Goal: Transaction & Acquisition: Purchase product/service

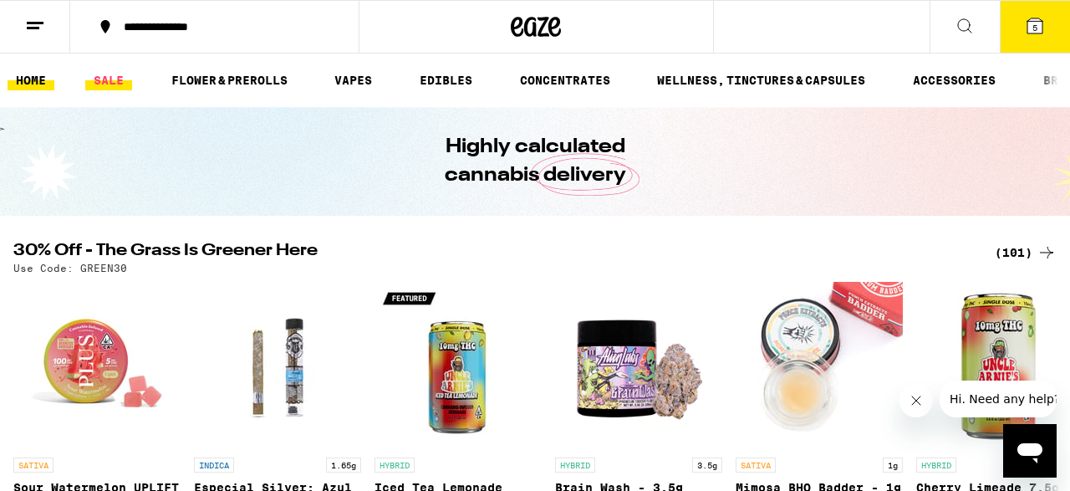
click at [102, 84] on link "SALE" at bounding box center [108, 80] width 47 height 20
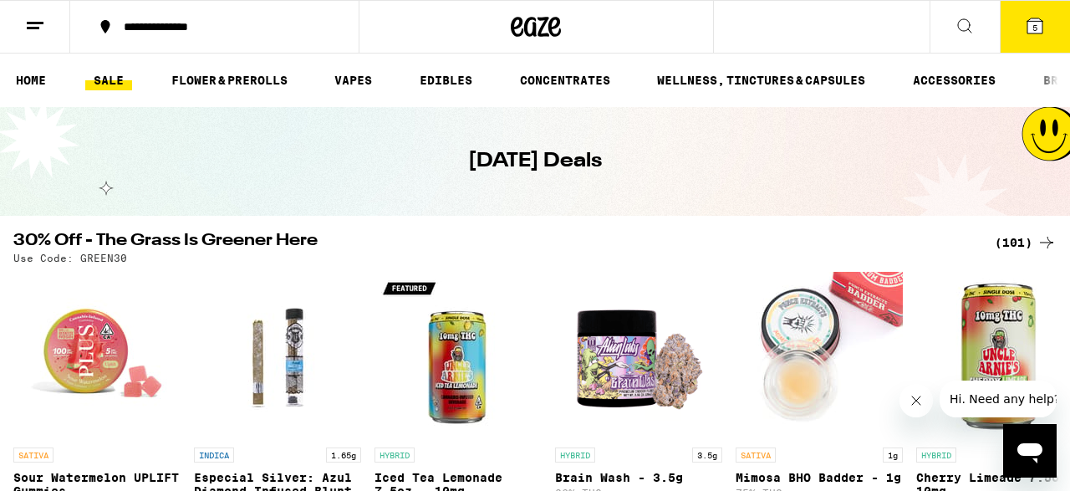
click at [1008, 243] on div "(101)" at bounding box center [1025, 242] width 62 height 20
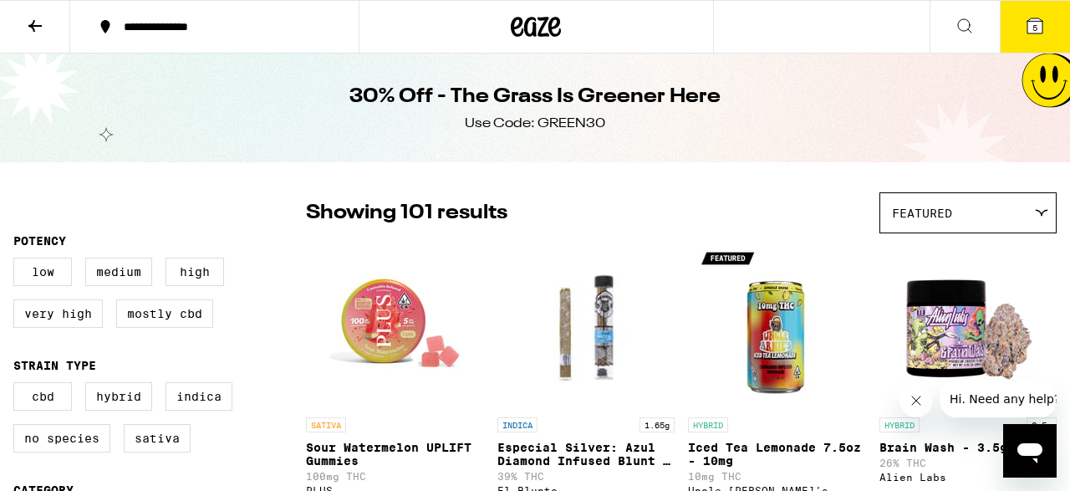
scroll to position [268, 0]
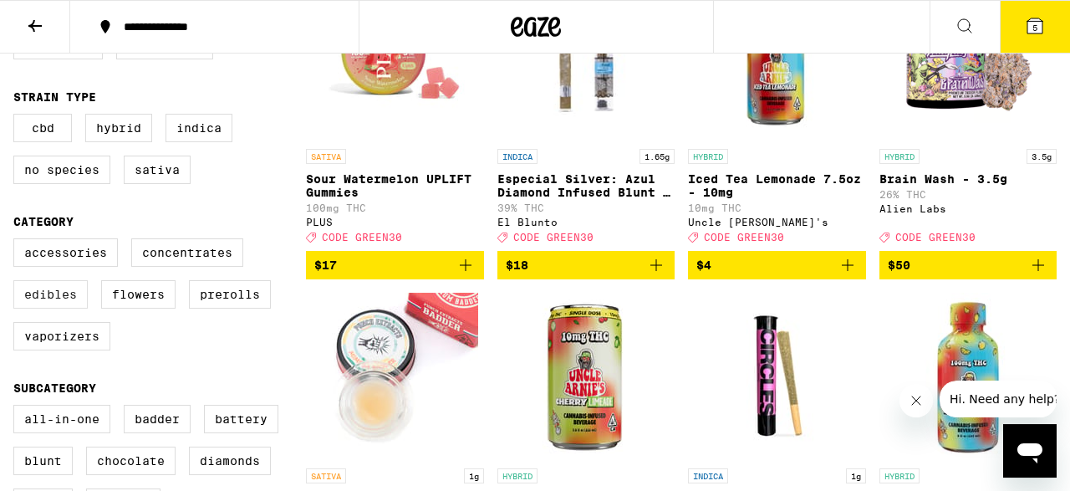
click at [65, 308] on label "Edibles" at bounding box center [50, 294] width 74 height 28
click at [18, 242] on input "Edibles" at bounding box center [17, 241] width 1 height 1
checkbox input "true"
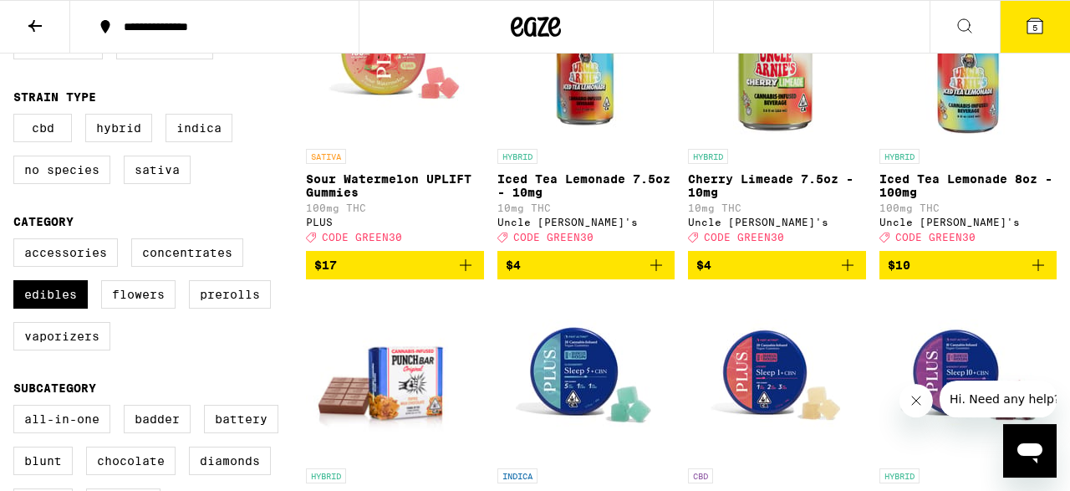
scroll to position [87, 0]
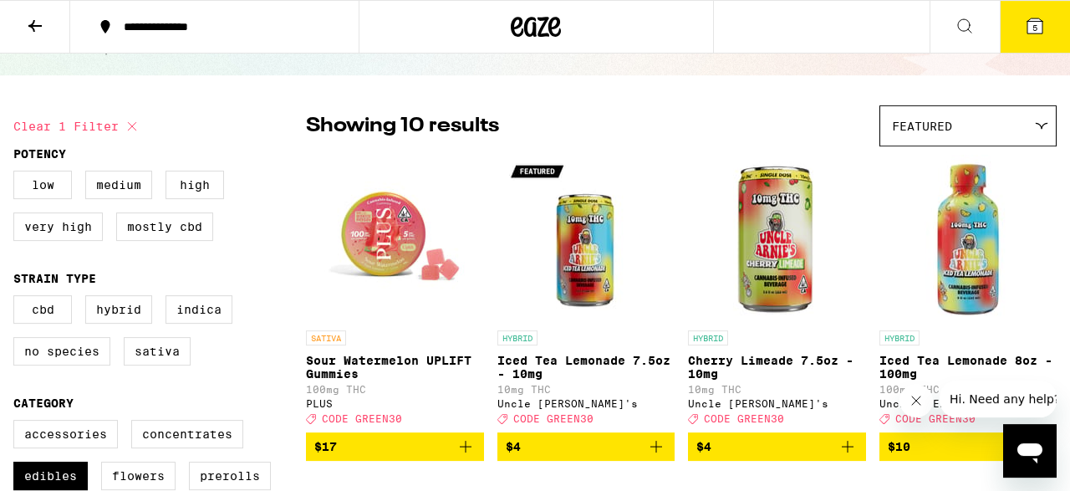
click at [999, 121] on div "Featured" at bounding box center [967, 125] width 175 height 39
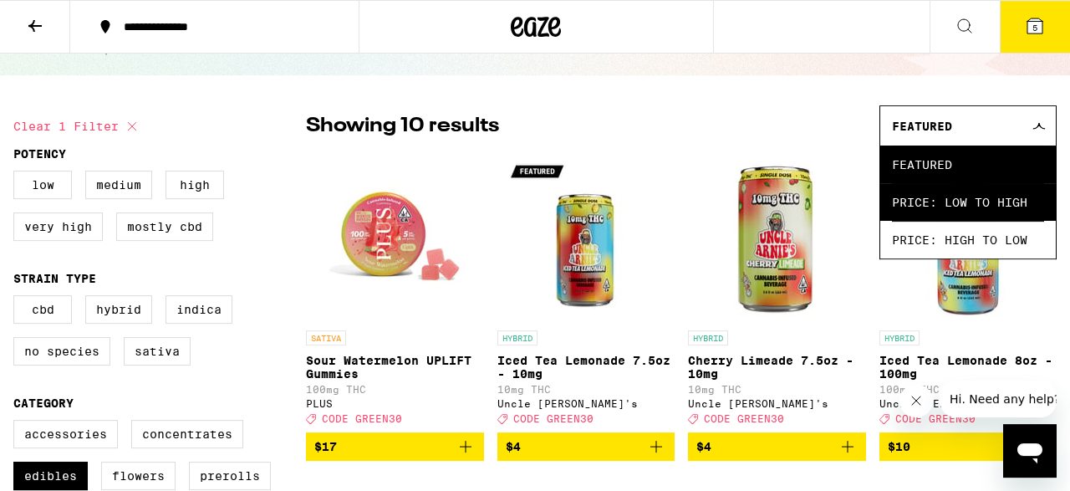
click at [979, 203] on span "Price: Low to High" at bounding box center [968, 202] width 152 height 38
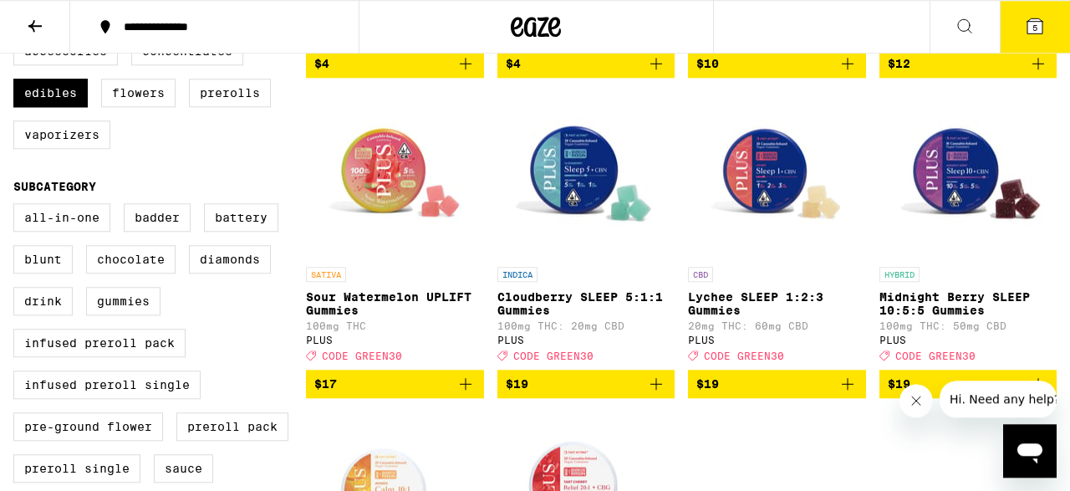
scroll to position [471, 0]
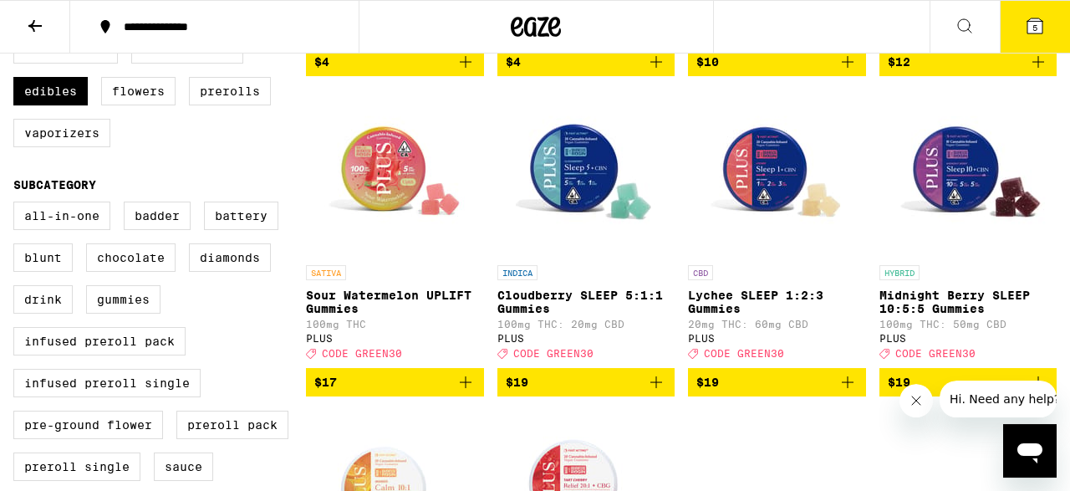
click at [467, 392] on icon "Add to bag" at bounding box center [465, 382] width 20 height 20
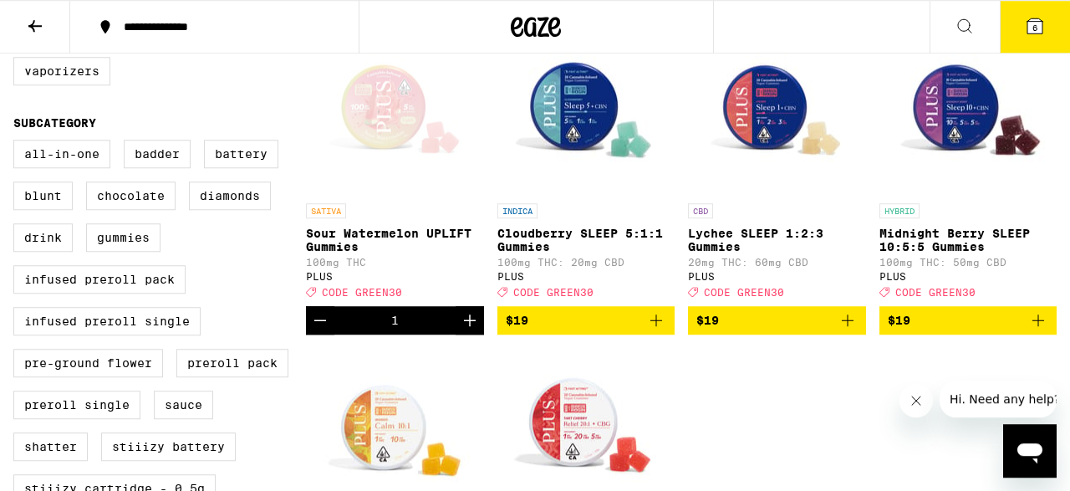
scroll to position [535, 0]
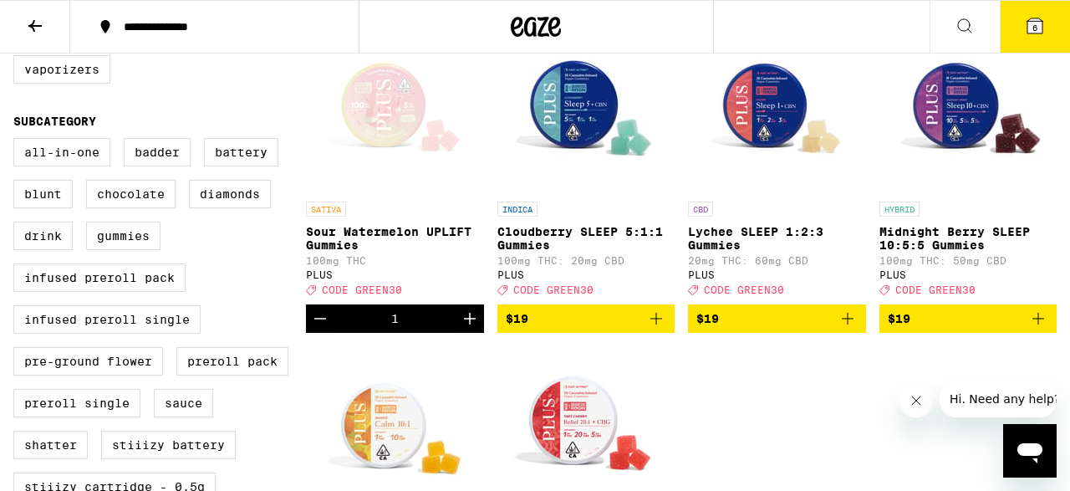
click at [1045, 328] on icon "Add to bag" at bounding box center [1038, 318] width 20 height 20
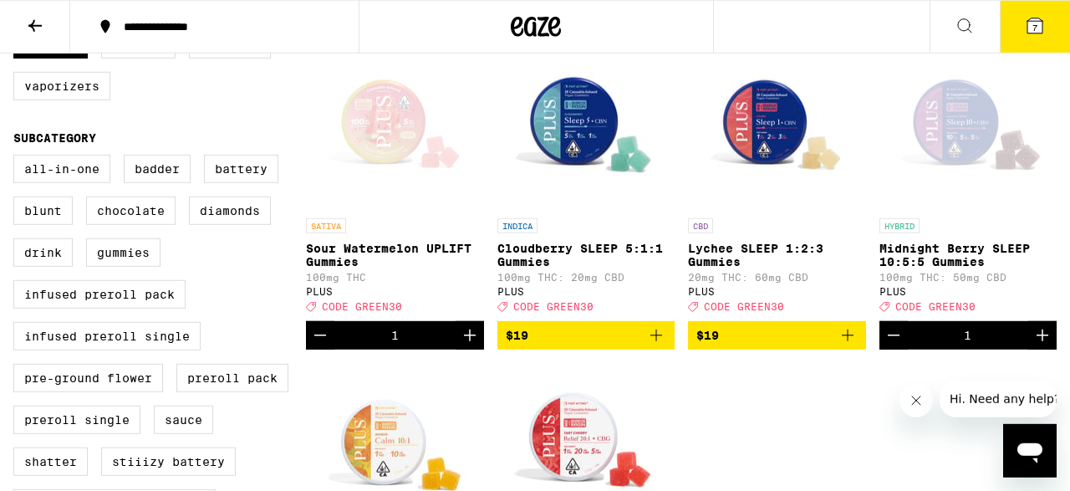
scroll to position [0, 0]
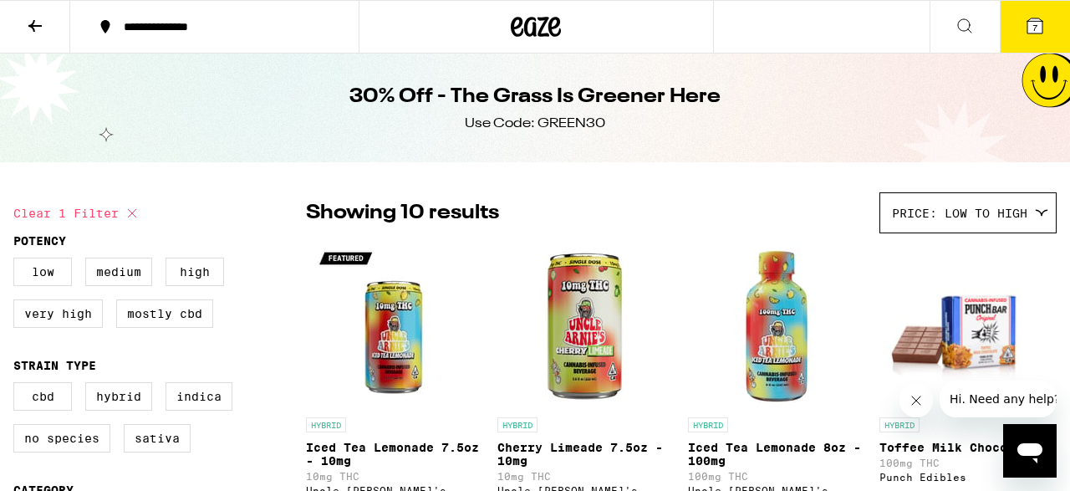
click at [963, 31] on icon at bounding box center [964, 26] width 20 height 20
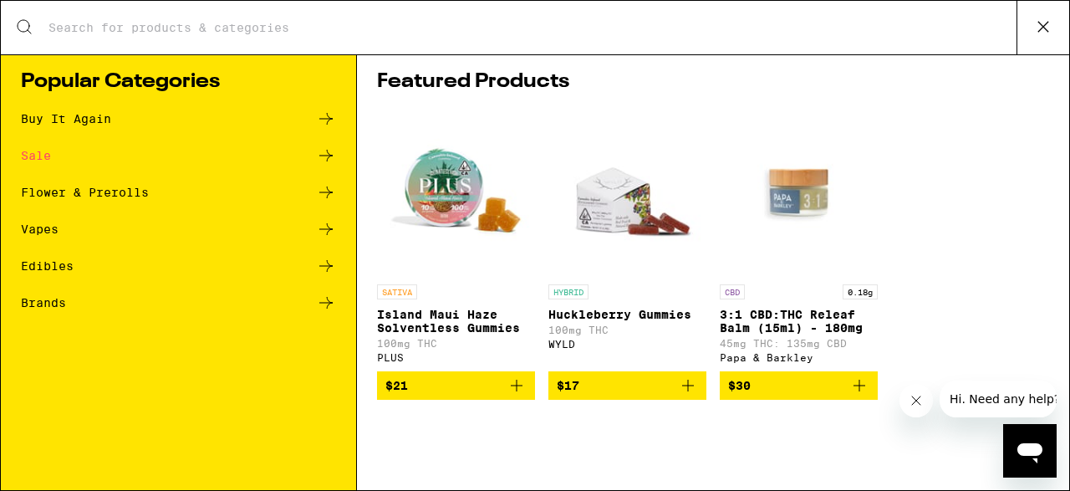
click at [389, 34] on input "Search for Products" at bounding box center [532, 27] width 969 height 15
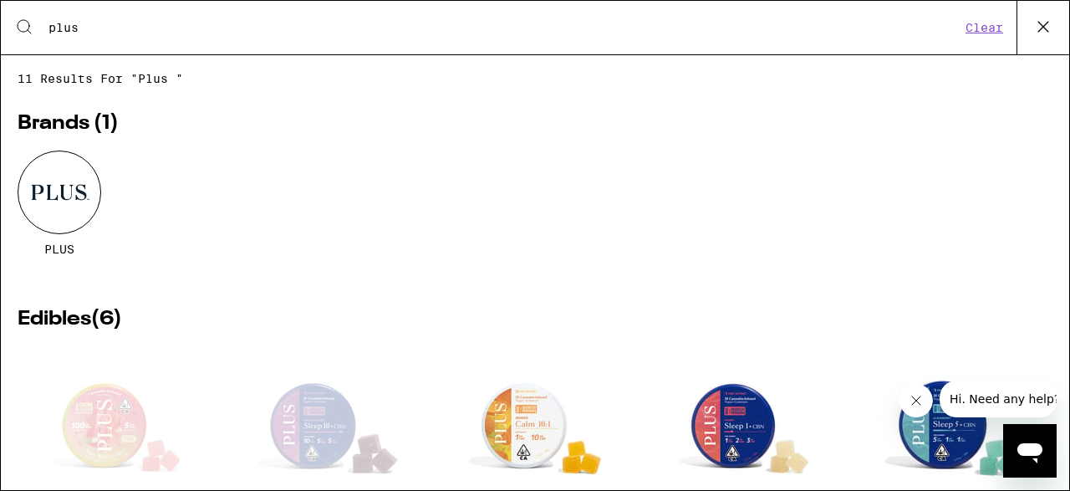
type input "plus"
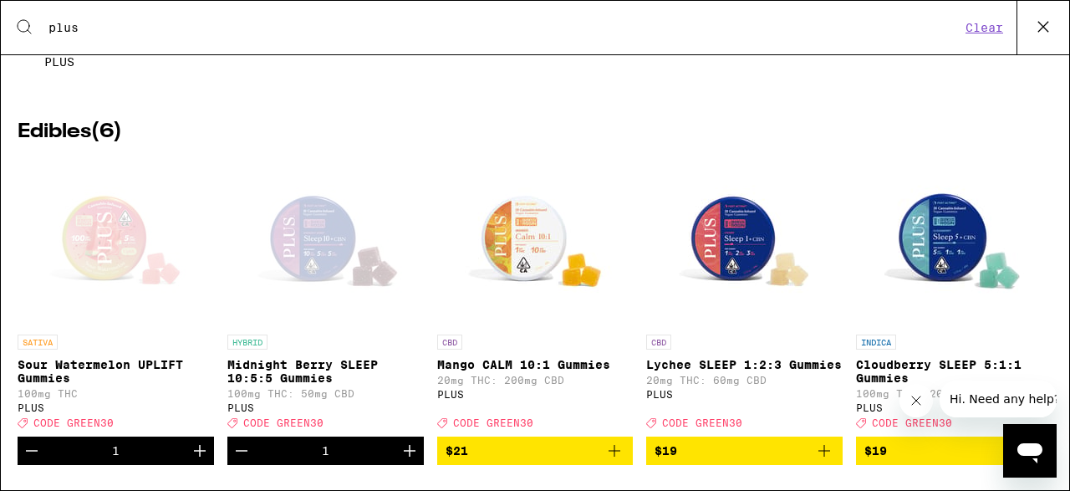
scroll to position [186, 0]
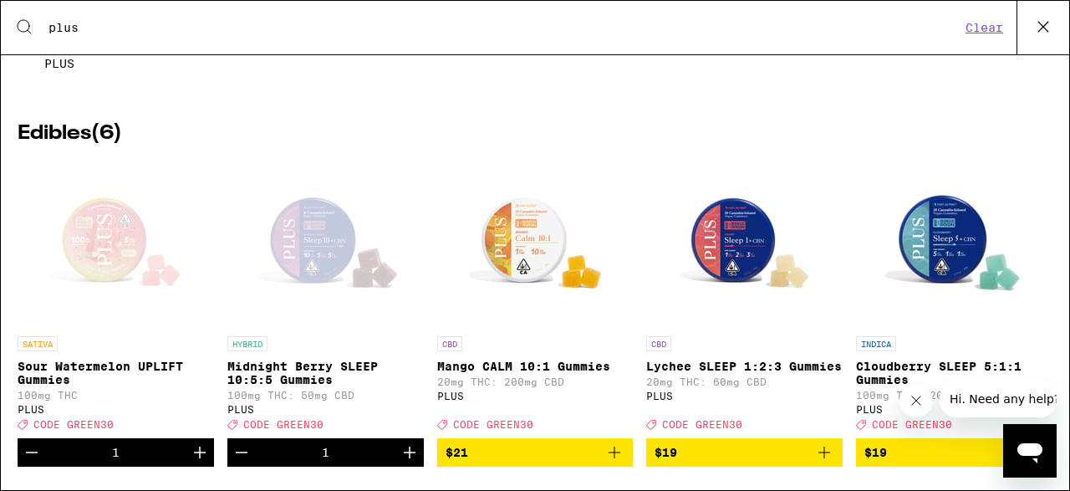
checkbox input "false"
click at [1040, 21] on icon at bounding box center [1042, 26] width 25 height 25
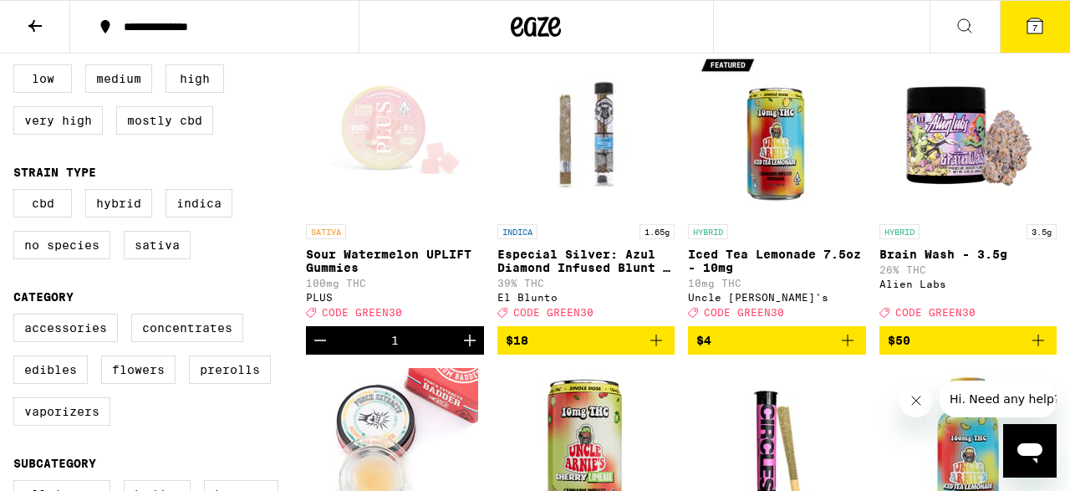
scroll to position [247, 0]
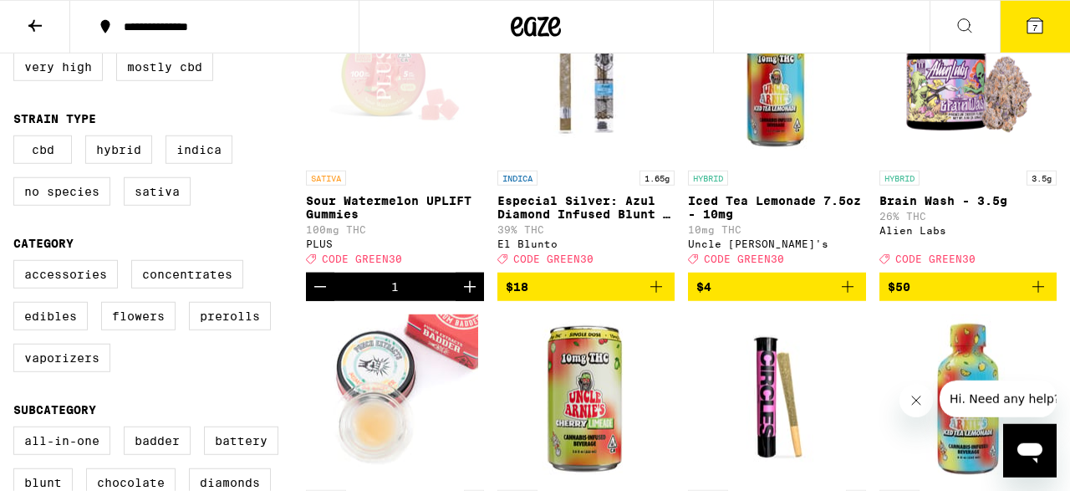
click at [39, 23] on icon at bounding box center [35, 26] width 20 height 20
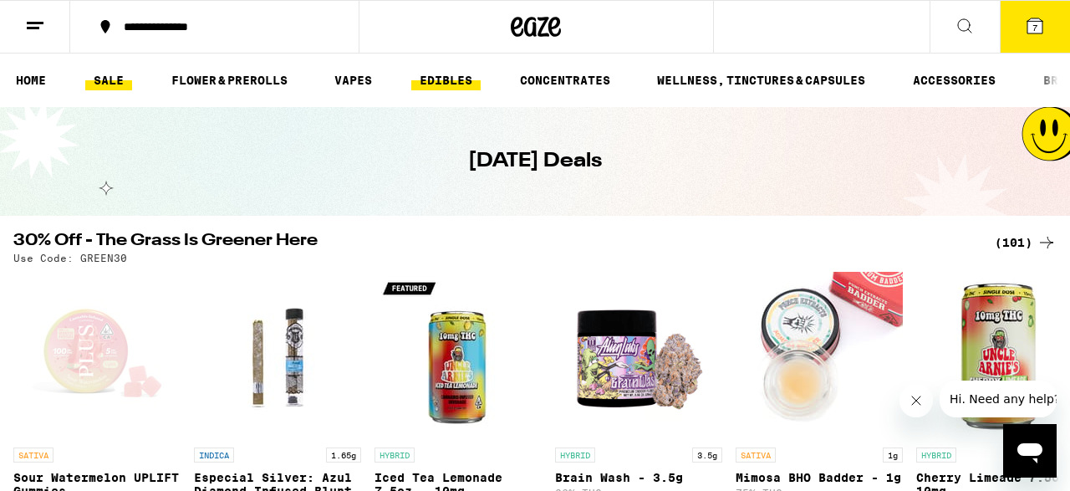
click at [448, 77] on link "EDIBLES" at bounding box center [445, 80] width 69 height 20
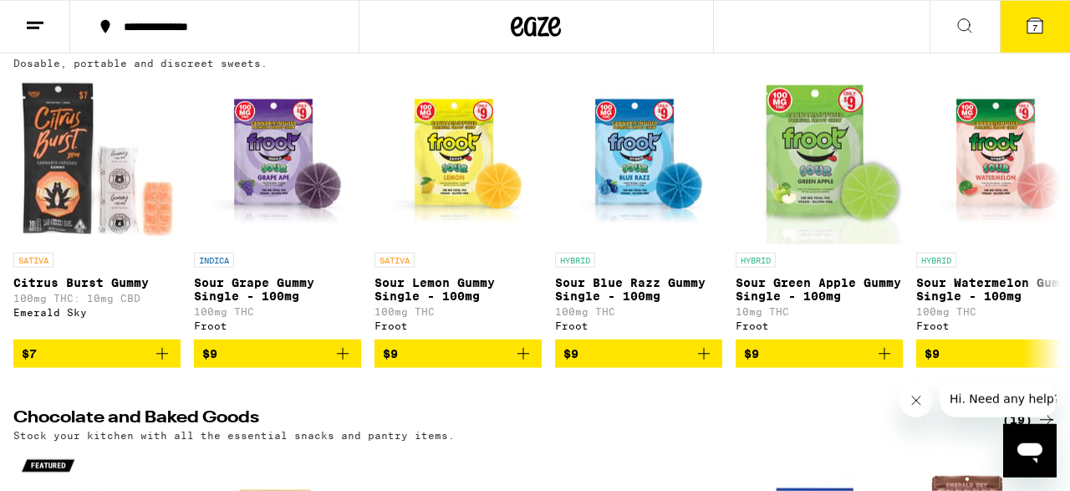
scroll to position [193, 0]
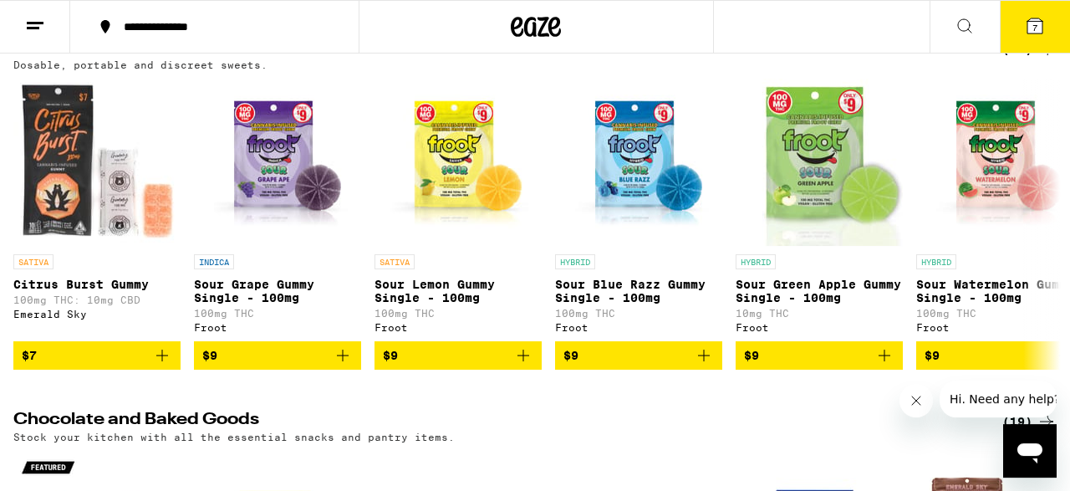
click at [1022, 126] on img "Open page for Sour Watermelon Gummy Single - 100mg from Froot" at bounding box center [999, 162] width 167 height 167
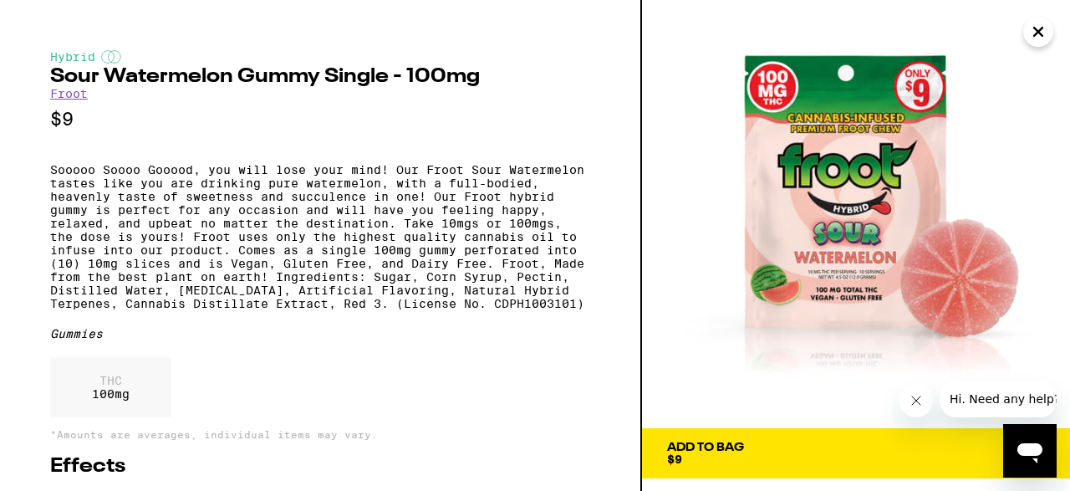
click at [1028, 36] on icon "Close" at bounding box center [1038, 31] width 20 height 25
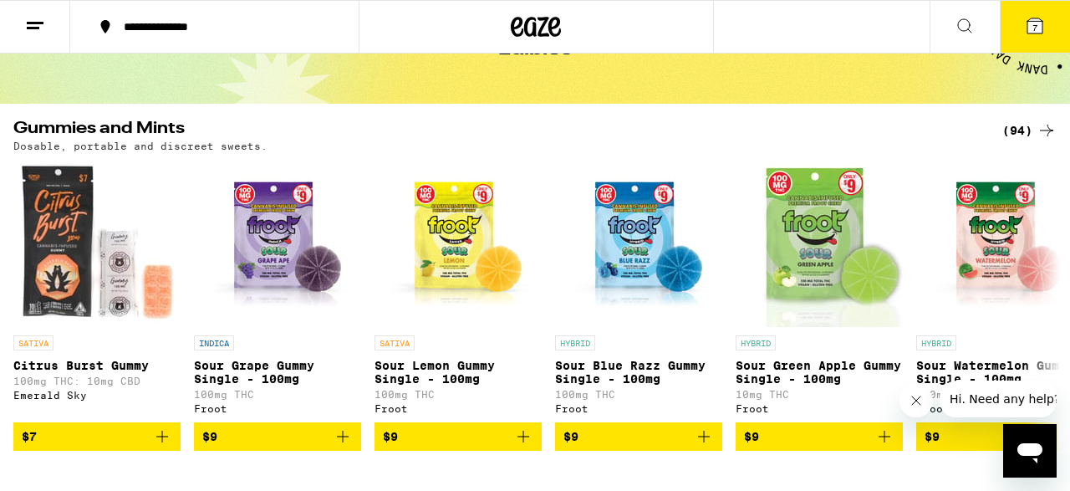
click at [1032, 128] on div "(94)" at bounding box center [1029, 130] width 54 height 20
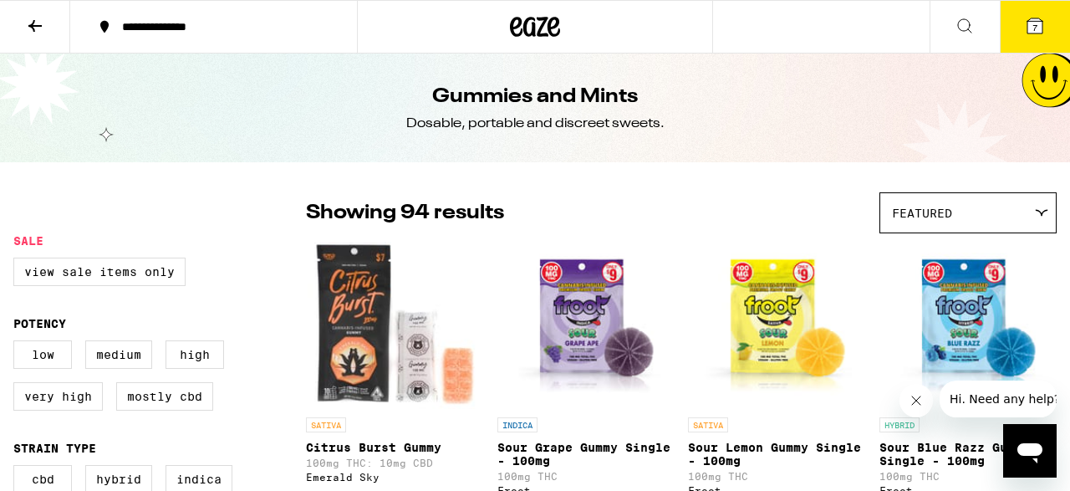
click at [1021, 128] on div "Gummies and Mints Dosable, portable and discreet sweets." at bounding box center [535, 107] width 1070 height 109
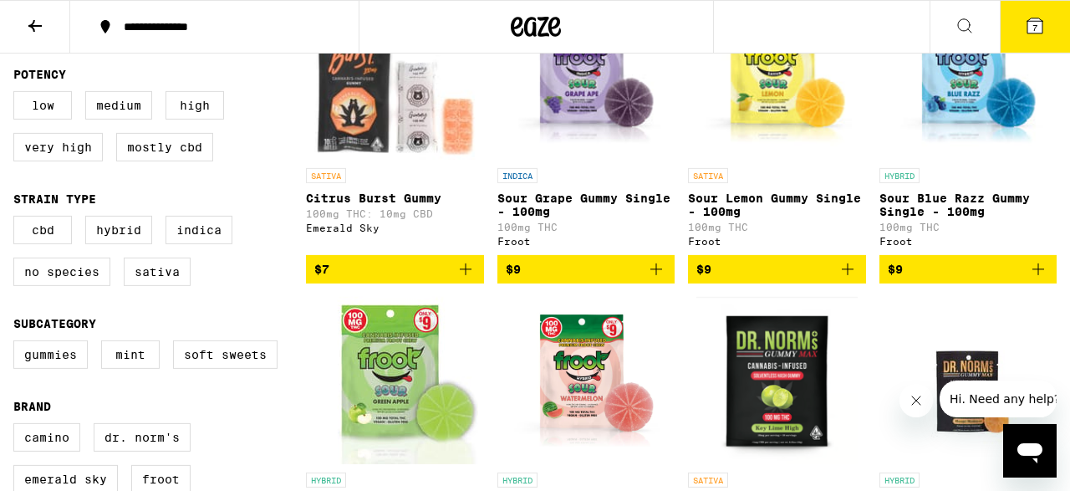
scroll to position [258, 0]
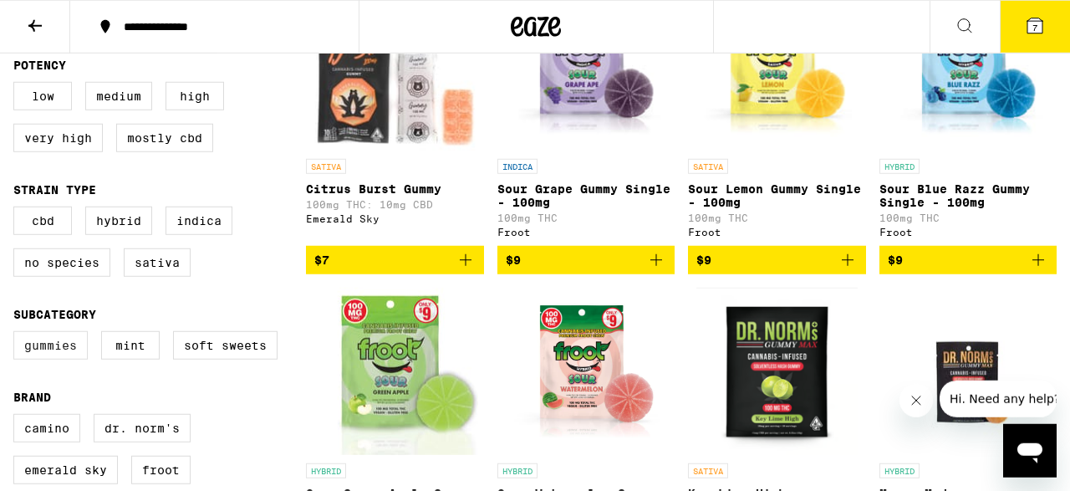
click at [43, 359] on label "Gummies" at bounding box center [50, 345] width 74 height 28
click at [18, 334] on input "Gummies" at bounding box center [17, 333] width 1 height 1
checkbox input "true"
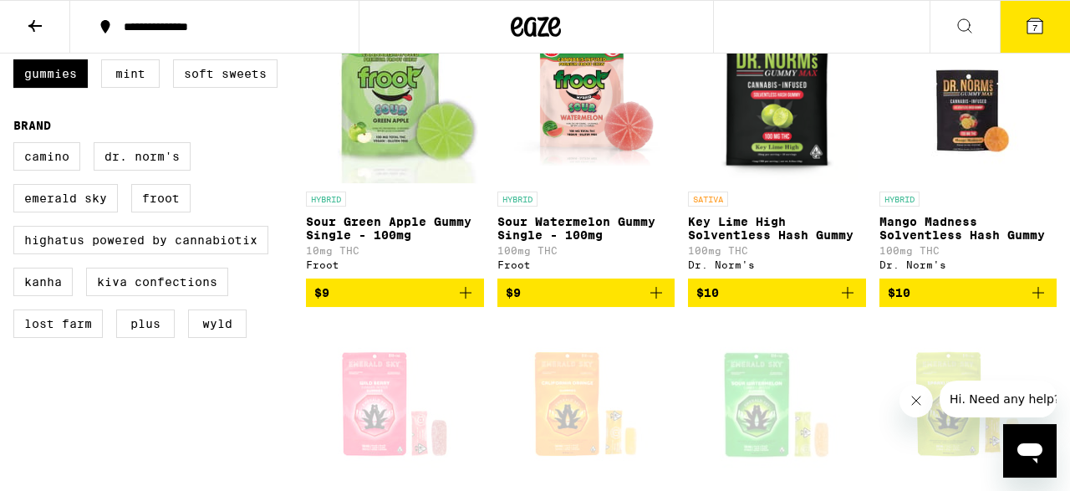
scroll to position [495, 0]
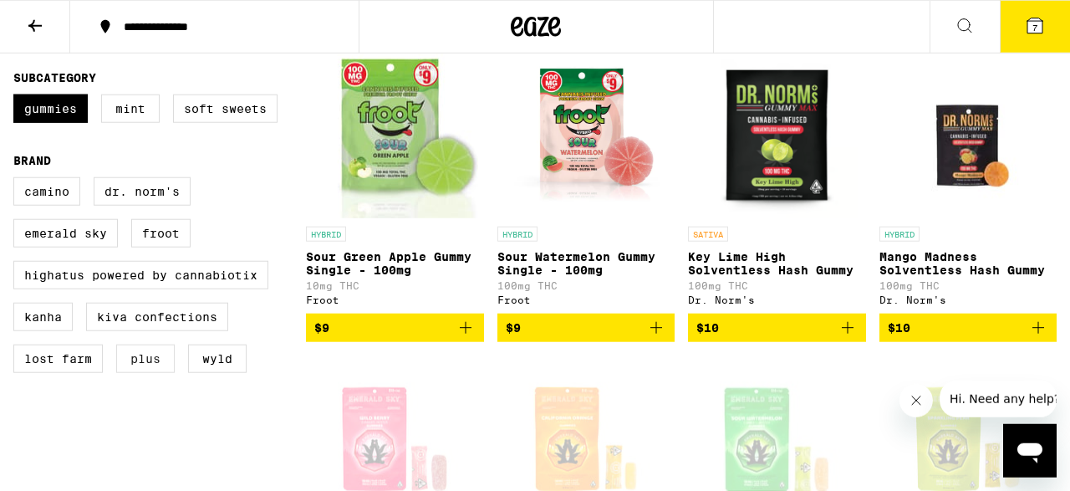
click at [136, 373] on label "PLUS" at bounding box center [145, 358] width 58 height 28
click at [18, 181] on input "PLUS" at bounding box center [17, 180] width 1 height 1
checkbox input "true"
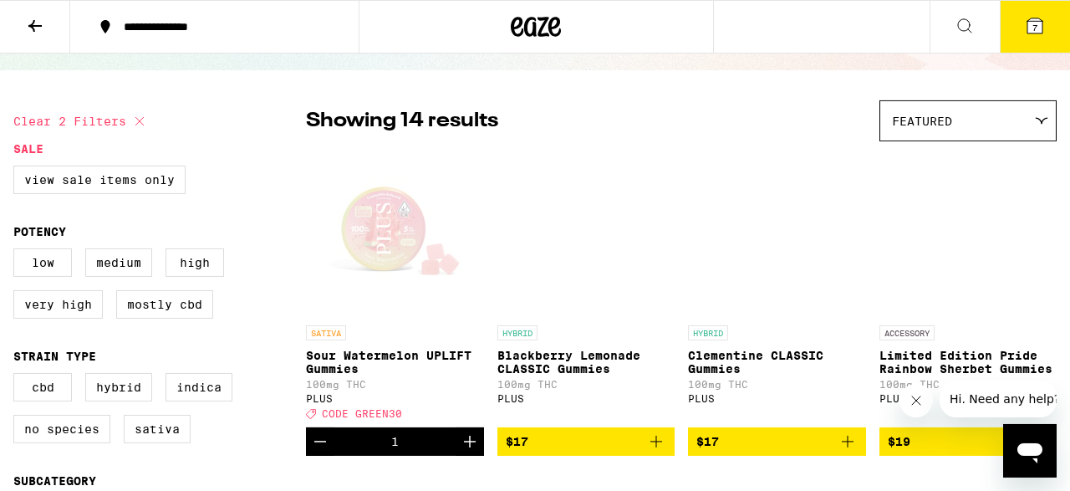
scroll to position [100, 0]
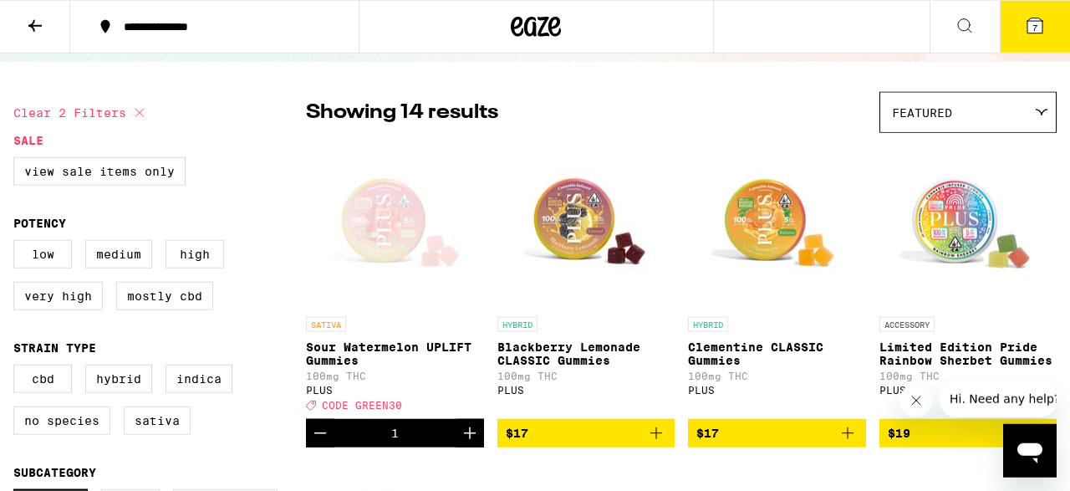
click at [37, 28] on icon at bounding box center [35, 26] width 20 height 20
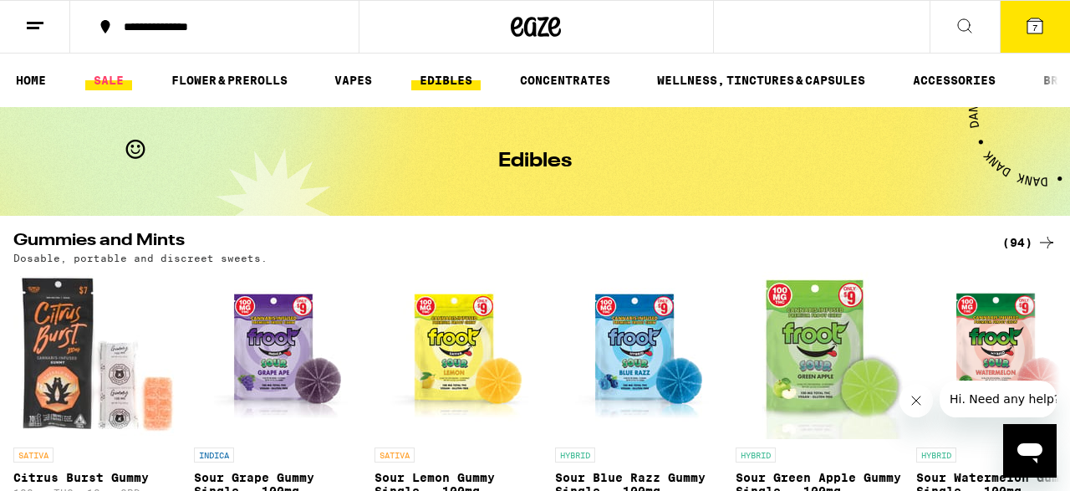
drag, startPoint x: 104, startPoint y: 71, endPoint x: 111, endPoint y: 80, distance: 11.4
click at [111, 80] on link "SALE" at bounding box center [108, 80] width 47 height 20
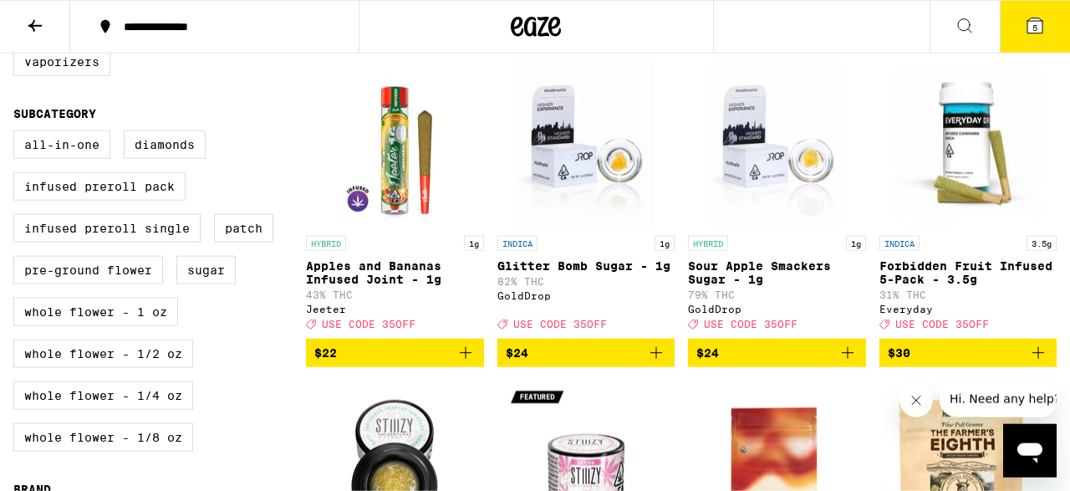
scroll to position [275, 0]
